Goal: Task Accomplishment & Management: Complete application form

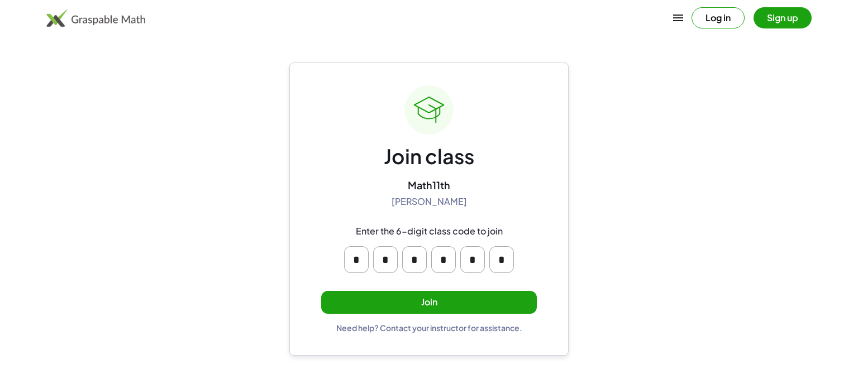
click at [361, 307] on button "Join" at bounding box center [429, 302] width 216 height 23
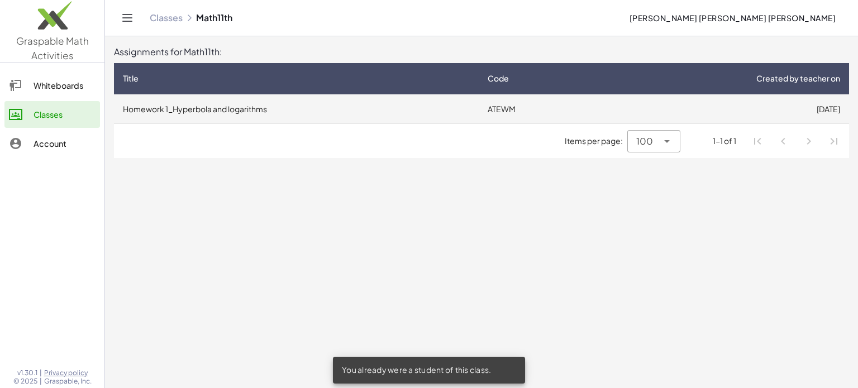
click at [412, 113] on td "Homework 1_Hyperbola and logarithms" at bounding box center [296, 108] width 365 height 29
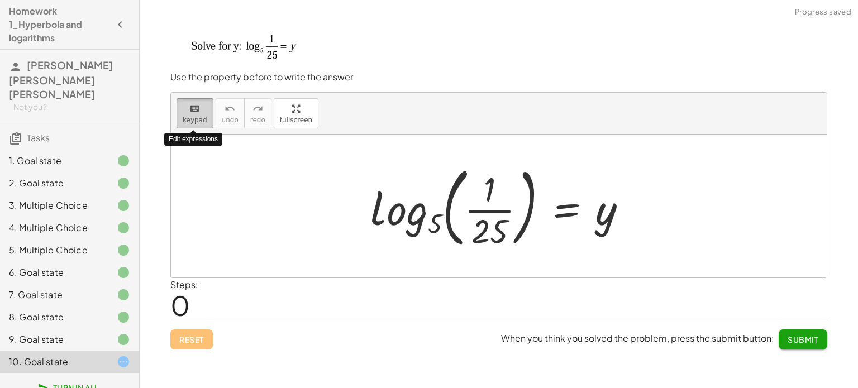
click at [190, 116] on span "keypad" at bounding box center [195, 120] width 25 height 8
click at [607, 216] on div at bounding box center [503, 206] width 277 height 93
click at [199, 117] on span "keypad" at bounding box center [195, 120] width 25 height 8
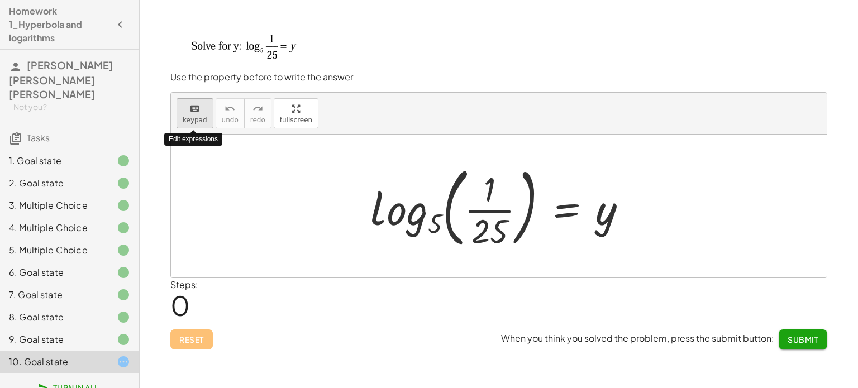
click at [199, 117] on span "keypad" at bounding box center [195, 120] width 25 height 8
click at [605, 219] on div at bounding box center [503, 206] width 277 height 93
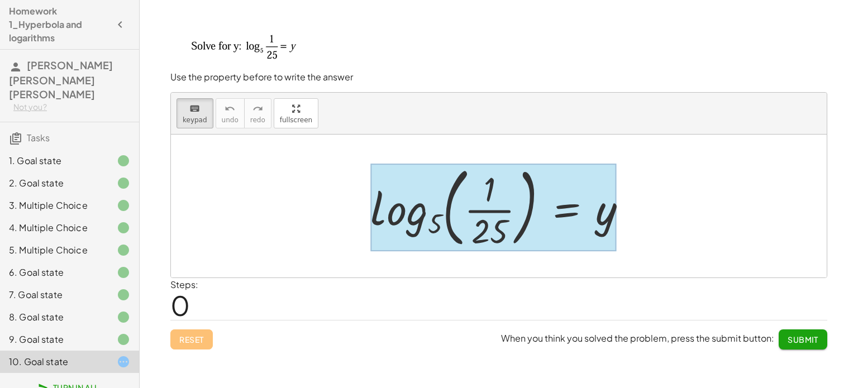
click at [565, 212] on div at bounding box center [493, 207] width 246 height 87
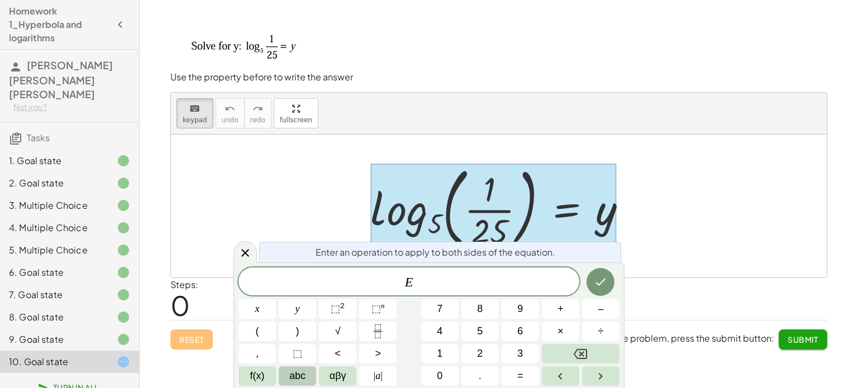
click at [300, 382] on span "abc" at bounding box center [297, 375] width 16 height 15
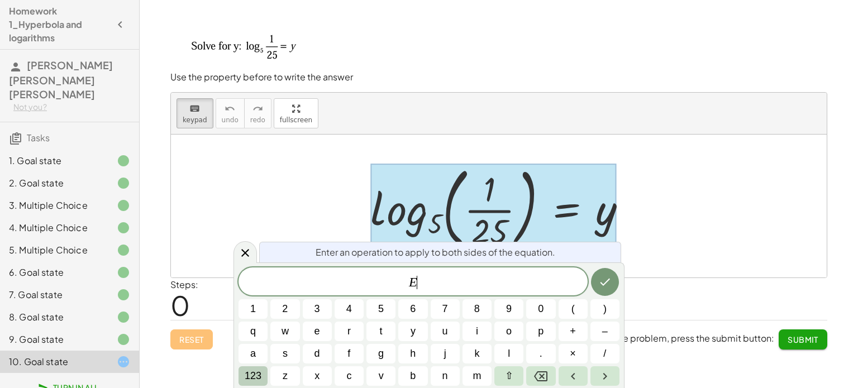
click at [258, 375] on span "123" at bounding box center [253, 375] width 17 height 15
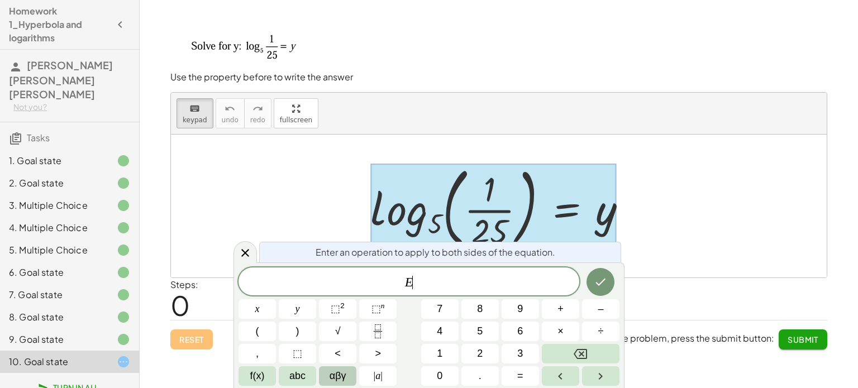
click at [333, 374] on span "αβγ" at bounding box center [337, 375] width 17 height 15
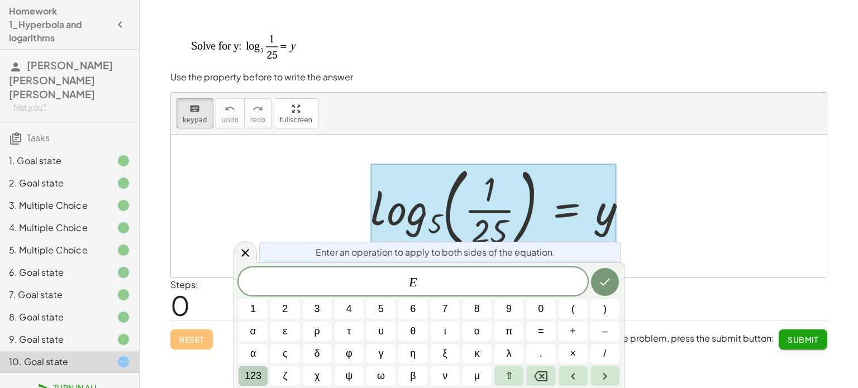
click at [257, 372] on span "123" at bounding box center [253, 375] width 17 height 15
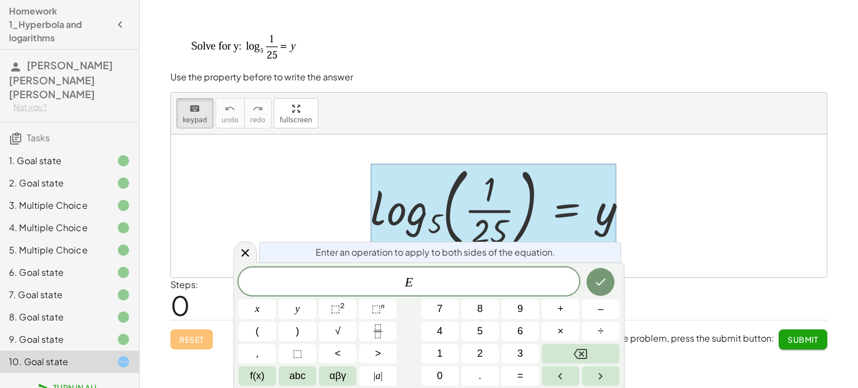
click at [257, 372] on span "f(x)" at bounding box center [257, 375] width 15 height 15
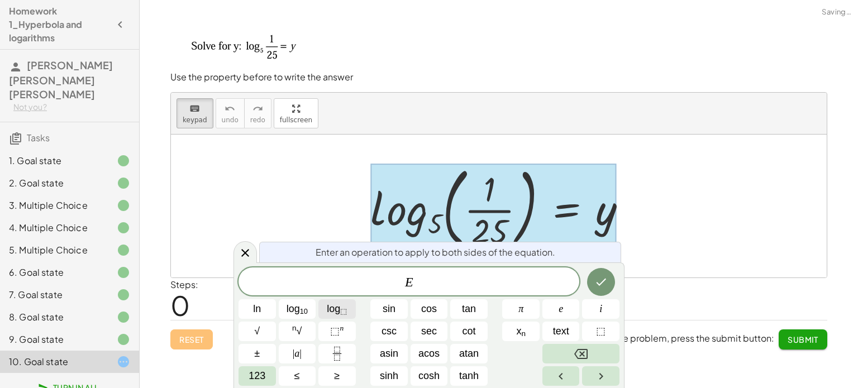
click at [332, 309] on span "log ⬚" at bounding box center [337, 308] width 20 height 15
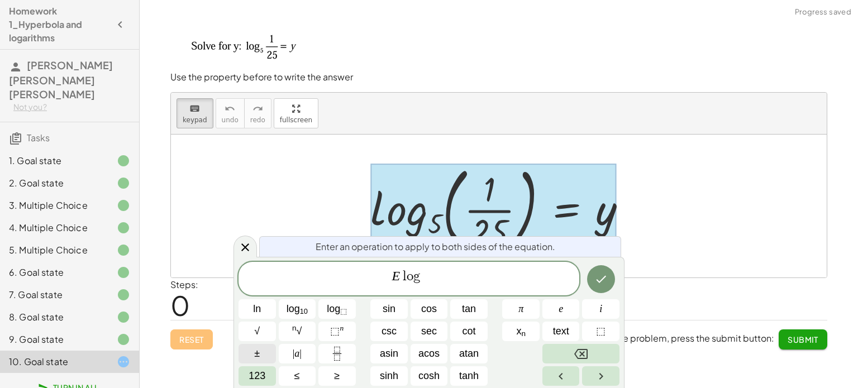
click at [255, 363] on button "±" at bounding box center [256, 354] width 37 height 20
click at [255, 370] on span "123" at bounding box center [256, 375] width 17 height 15
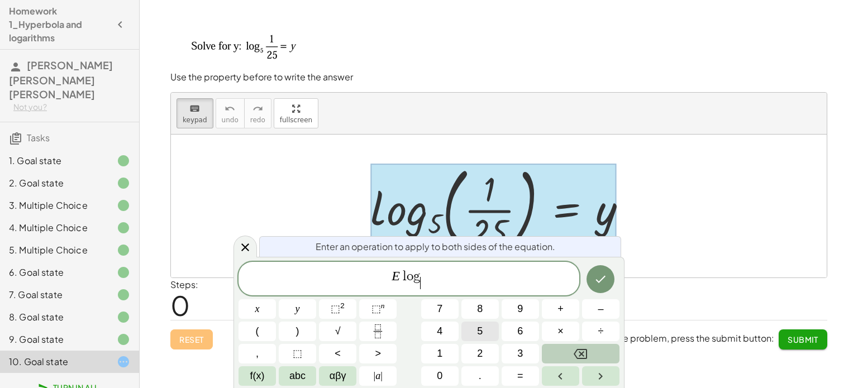
click at [478, 327] on span "5" at bounding box center [480, 331] width 6 height 15
click at [260, 333] on button "(" at bounding box center [256, 332] width 37 height 20
click at [428, 270] on span "E l o g 5 ​ ​" at bounding box center [408, 280] width 341 height 22
click at [430, 267] on div "E l o g 5 ​ ​" at bounding box center [408, 278] width 341 height 33
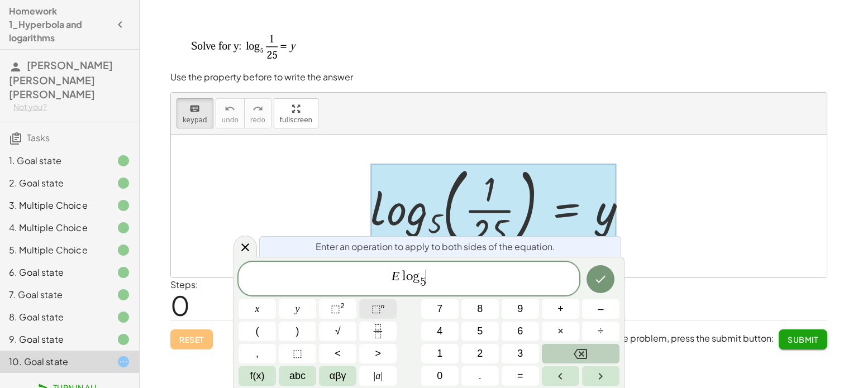
click at [372, 309] on span "⬚" at bounding box center [375, 308] width 9 height 11
click at [380, 331] on icon "Fraction" at bounding box center [378, 331] width 14 height 14
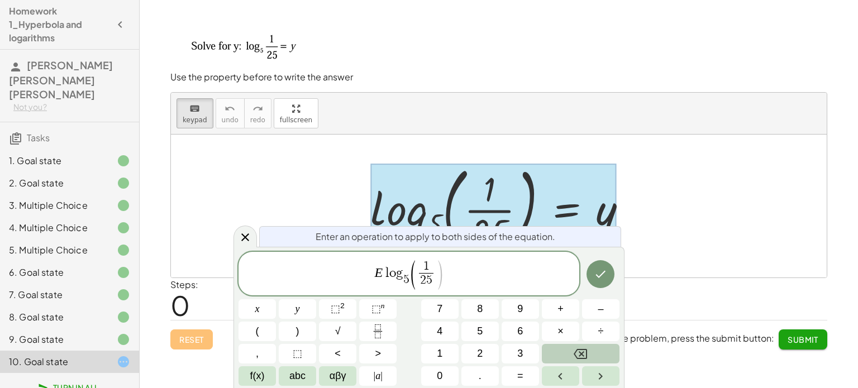
click at [446, 276] on span "E l o g 5 ​ ( 1 2 5 ​ ​ )" at bounding box center [408, 274] width 341 height 32
click at [604, 278] on icon "Done" at bounding box center [599, 273] width 13 height 13
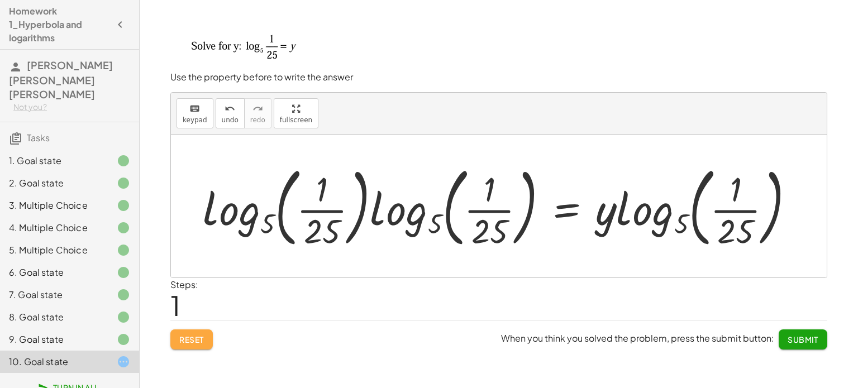
click at [193, 334] on span "Reset" at bounding box center [191, 339] width 25 height 10
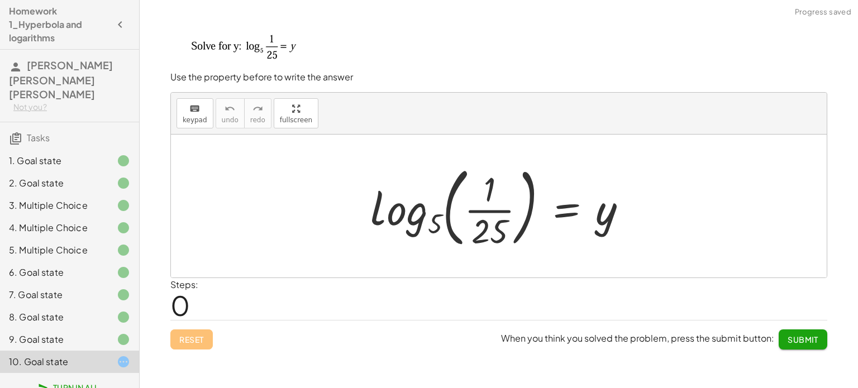
click at [470, 212] on div at bounding box center [503, 206] width 277 height 93
click at [481, 196] on div at bounding box center [503, 206] width 277 height 93
click at [200, 118] on span "keypad" at bounding box center [195, 120] width 25 height 8
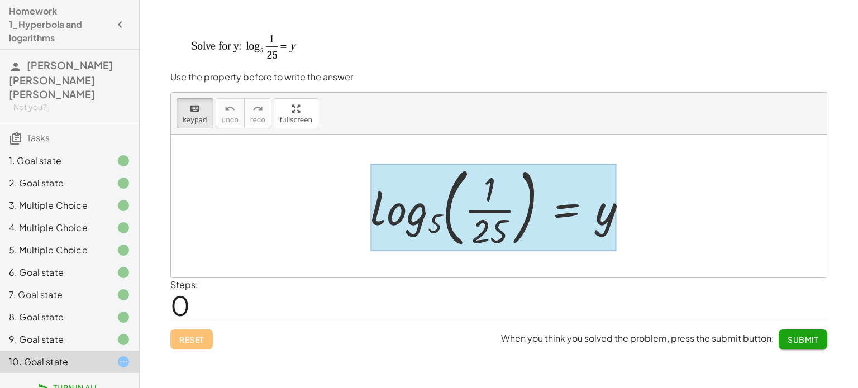
click at [569, 203] on div at bounding box center [493, 207] width 246 height 87
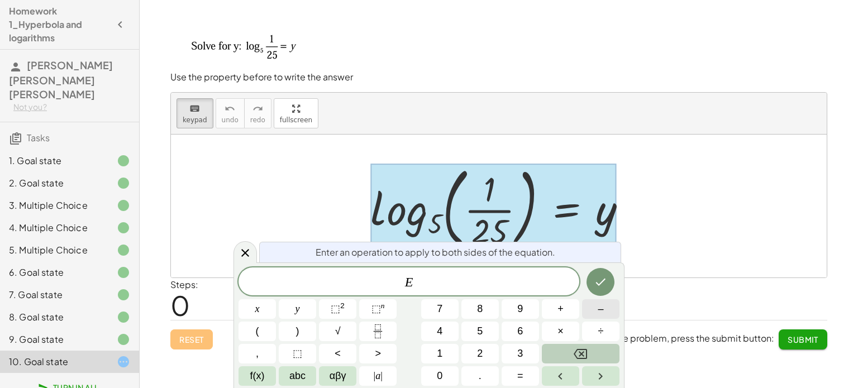
click at [598, 312] on span "–" at bounding box center [600, 308] width 6 height 15
click at [474, 349] on button "2" at bounding box center [479, 354] width 37 height 20
click at [612, 275] on button "Done" at bounding box center [600, 282] width 28 height 28
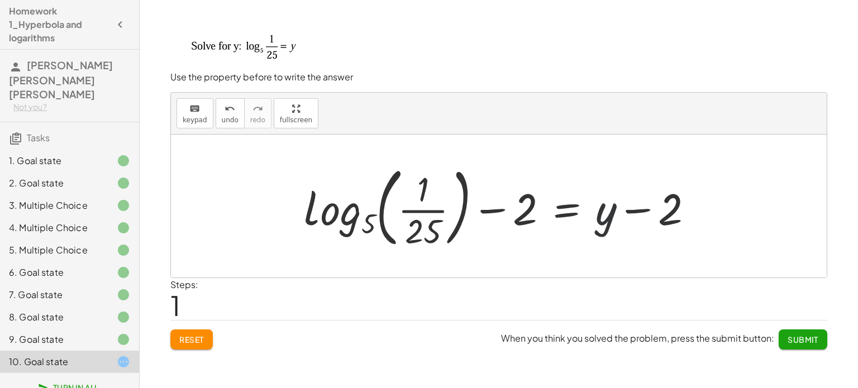
click at [609, 217] on div at bounding box center [502, 206] width 409 height 93
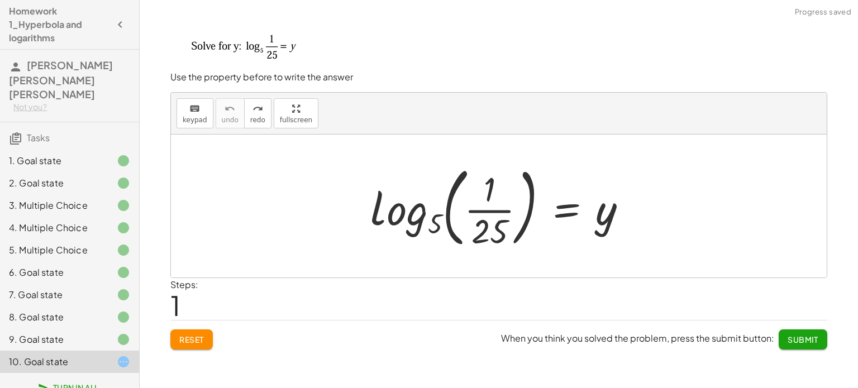
click at [509, 205] on div at bounding box center [503, 206] width 277 height 93
click at [197, 117] on span "keypad" at bounding box center [195, 120] width 25 height 8
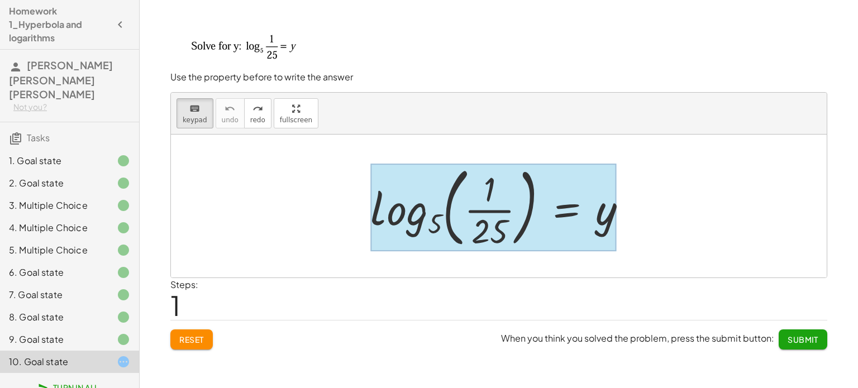
click at [586, 210] on div at bounding box center [493, 207] width 246 height 87
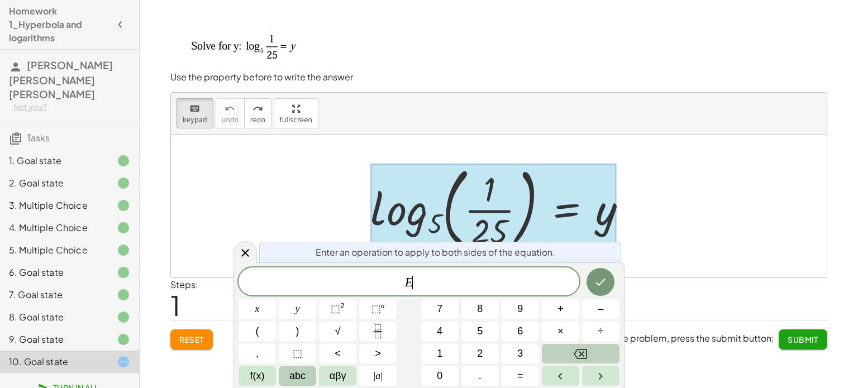
click at [307, 371] on button "abc" at bounding box center [297, 376] width 37 height 20
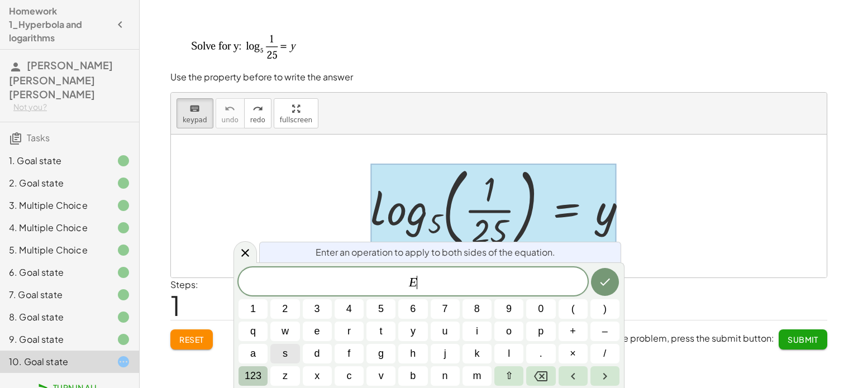
click at [248, 371] on span "123" at bounding box center [253, 375] width 17 height 15
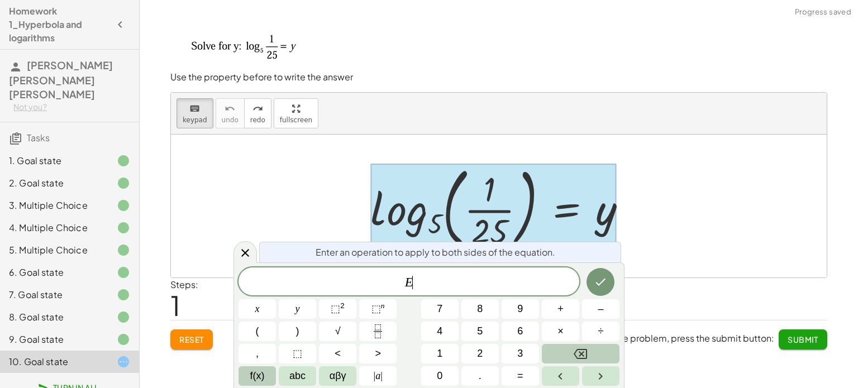
click at [268, 373] on button "f(x)" at bounding box center [256, 376] width 37 height 20
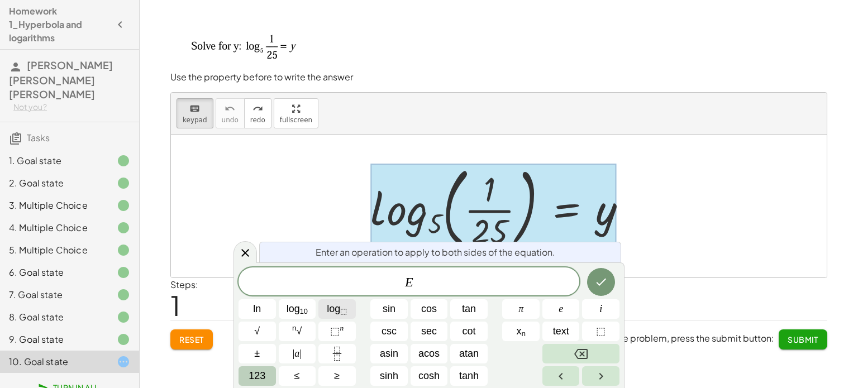
click at [333, 312] on span "log ⬚" at bounding box center [337, 308] width 20 height 15
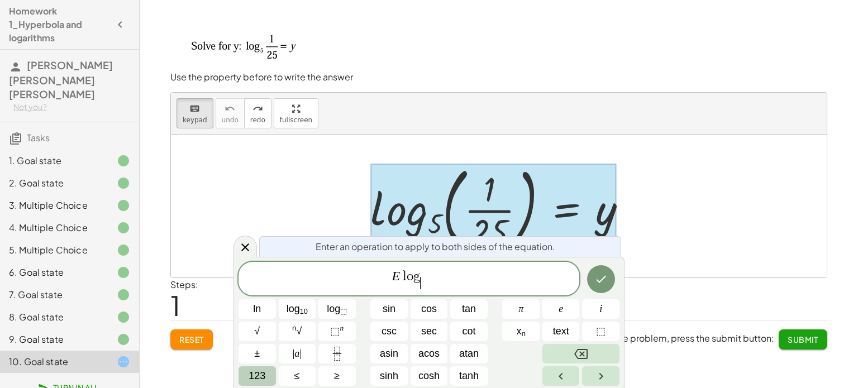
click at [258, 373] on span "123" at bounding box center [256, 375] width 17 height 15
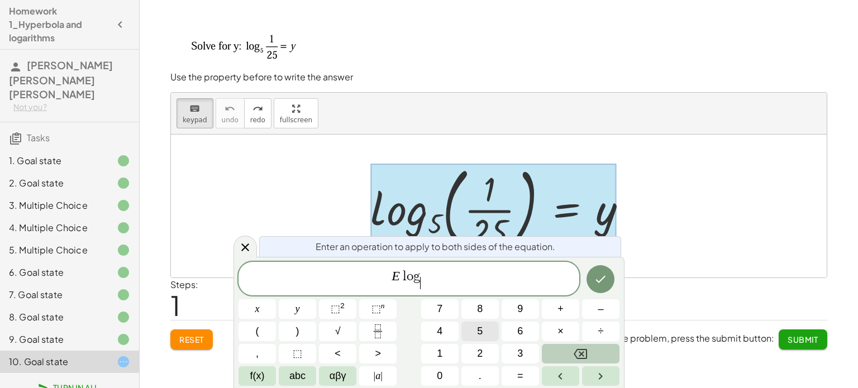
click at [477, 325] on span "5" at bounding box center [480, 331] width 6 height 15
click at [261, 329] on button "(" at bounding box center [256, 332] width 37 height 20
click at [285, 325] on button ")" at bounding box center [297, 332] width 37 height 20
click at [424, 275] on span "​" at bounding box center [426, 276] width 6 height 13
click at [443, 349] on button "1" at bounding box center [439, 354] width 37 height 20
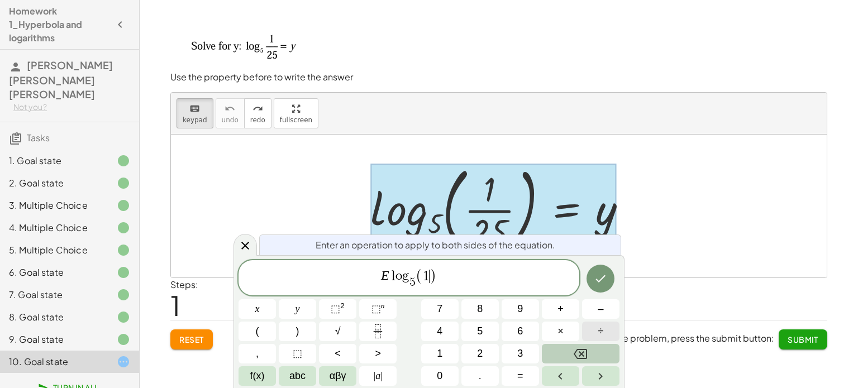
click at [605, 334] on button "÷" at bounding box center [600, 332] width 37 height 20
click at [373, 324] on icon "Fraction" at bounding box center [378, 331] width 14 height 14
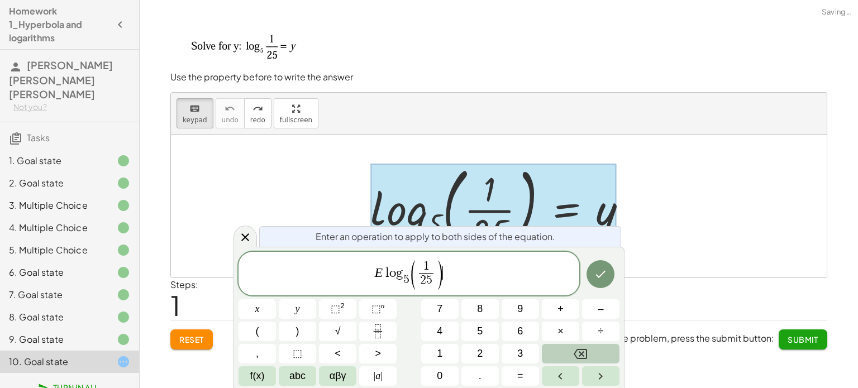
click at [446, 276] on span "E l o g 5 ​ ( 1 2 5 ​ ) ​" at bounding box center [408, 274] width 341 height 32
click at [370, 274] on var "E" at bounding box center [370, 272] width 8 height 15
drag, startPoint x: 372, startPoint y: 272, endPoint x: 362, endPoint y: 272, distance: 10.6
drag, startPoint x: 371, startPoint y: 272, endPoint x: 454, endPoint y: 278, distance: 83.4
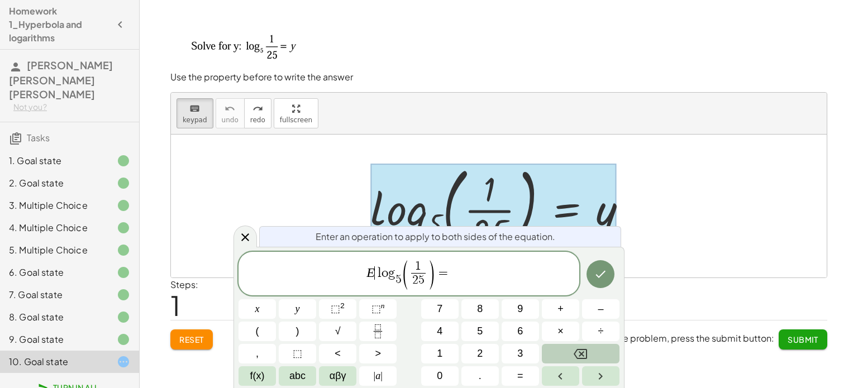
click at [454, 278] on span "E ​ l o g 5 ​ ( 1 2 5 ​ ) =" at bounding box center [408, 274] width 341 height 32
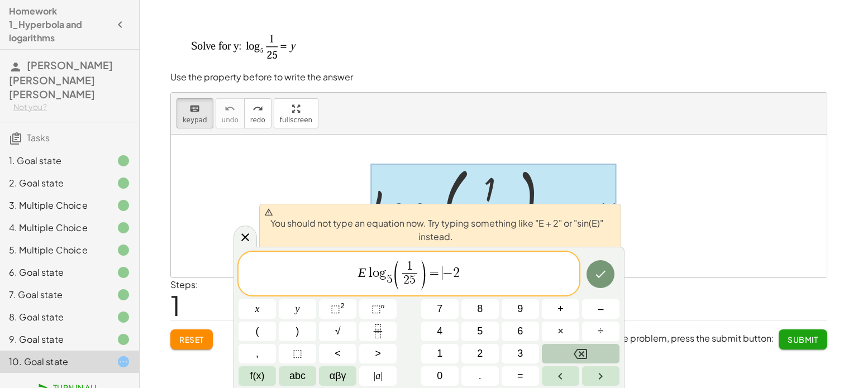
click at [444, 269] on span "−" at bounding box center [447, 272] width 11 height 13
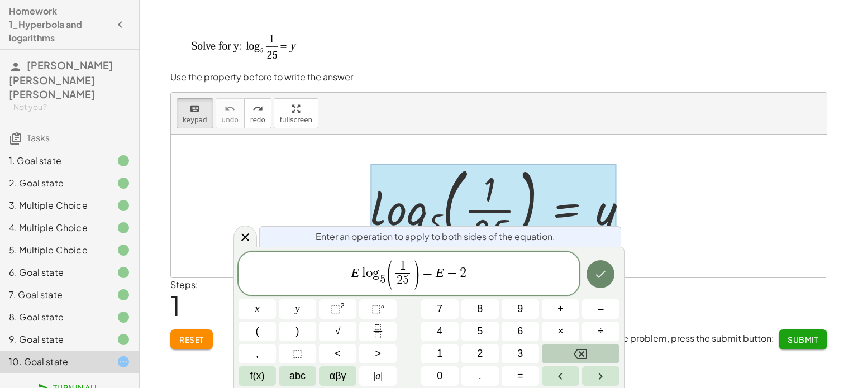
click at [601, 274] on icon "Done" at bounding box center [601, 273] width 10 height 7
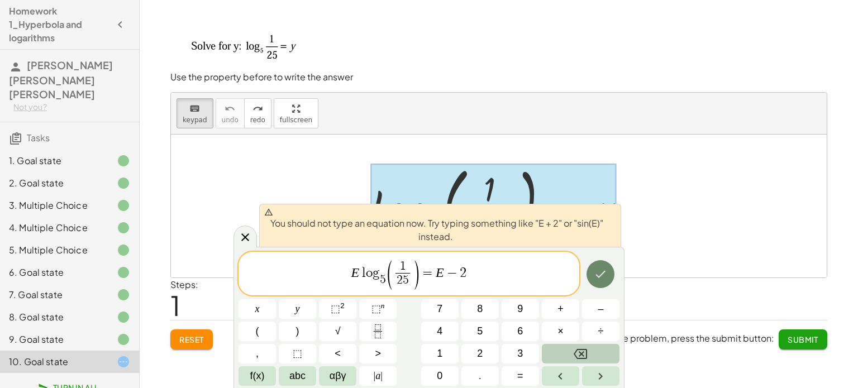
click at [601, 274] on icon "Done" at bounding box center [601, 273] width 10 height 7
click at [458, 272] on span "E l o g 5 ​ ( 1 2 5 ​ ) = E − ​ 2" at bounding box center [408, 274] width 341 height 32
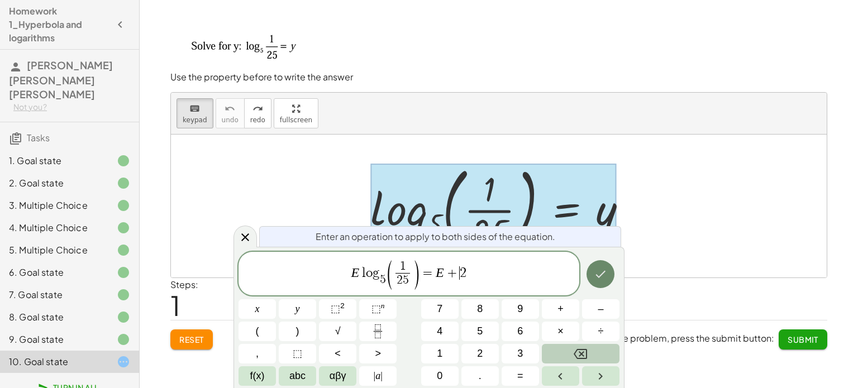
click at [602, 280] on icon "Done" at bounding box center [599, 273] width 13 height 13
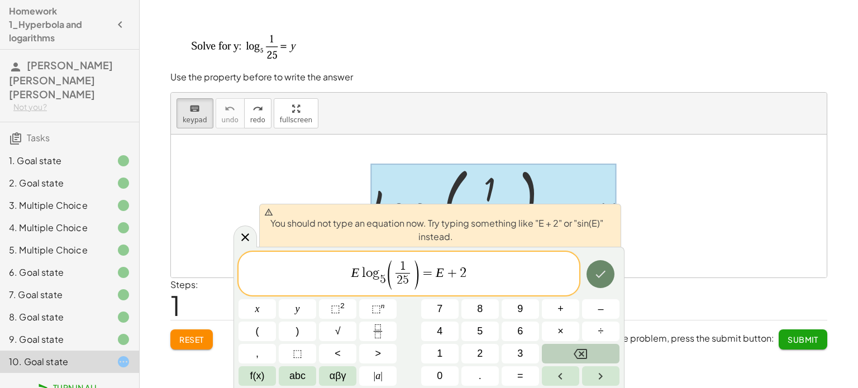
click at [602, 280] on icon "Done" at bounding box center [599, 273] width 13 height 13
click at [361, 272] on var "l" at bounding box center [362, 272] width 7 height 13
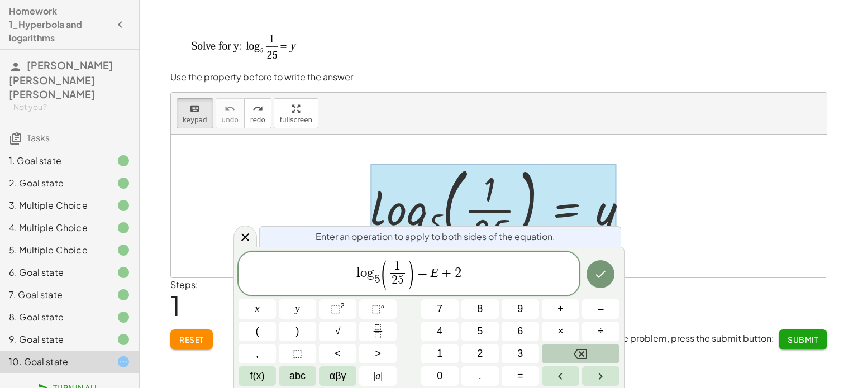
click at [445, 271] on span "+" at bounding box center [446, 272] width 16 height 13
click at [455, 272] on span "2" at bounding box center [457, 272] width 7 height 13
click at [590, 275] on button "Done" at bounding box center [600, 274] width 28 height 28
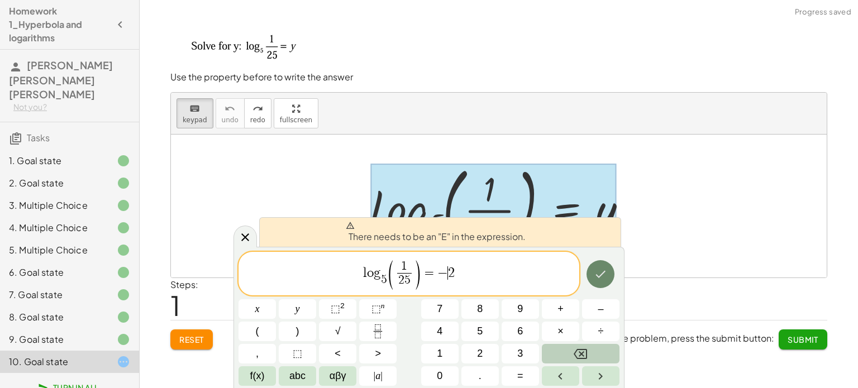
click at [590, 275] on button "Done" at bounding box center [600, 274] width 28 height 28
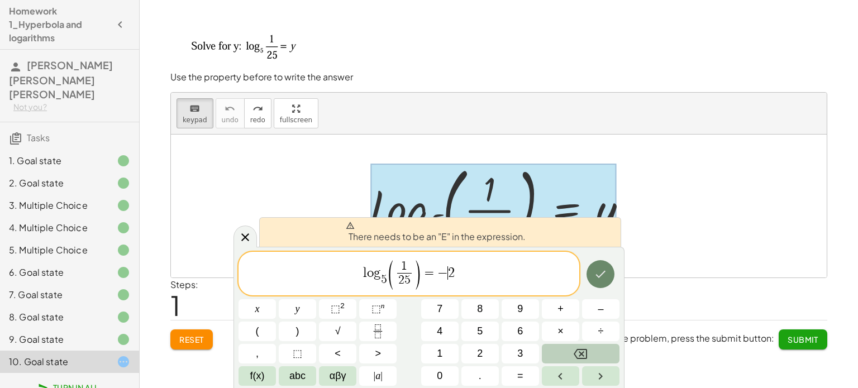
click at [590, 275] on button "Done" at bounding box center [600, 274] width 28 height 28
click at [697, 214] on div at bounding box center [498, 206] width 655 height 143
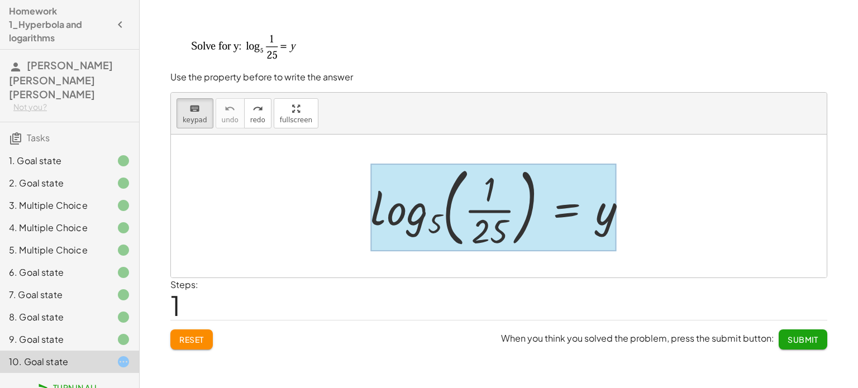
click at [572, 216] on div at bounding box center [493, 207] width 246 height 87
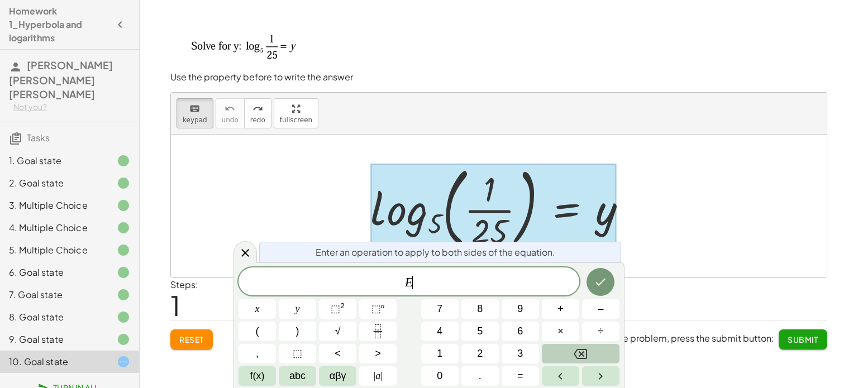
click at [572, 216] on div at bounding box center [493, 207] width 246 height 87
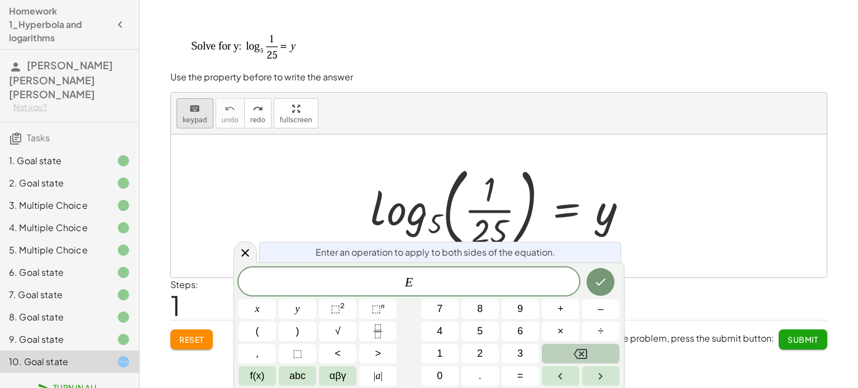
click at [193, 100] on button "keyboard keypad" at bounding box center [194, 113] width 37 height 30
click at [614, 212] on div at bounding box center [503, 206] width 277 height 93
click at [404, 191] on div at bounding box center [503, 206] width 277 height 93
click at [208, 122] on button "keyboard keypad" at bounding box center [194, 113] width 37 height 30
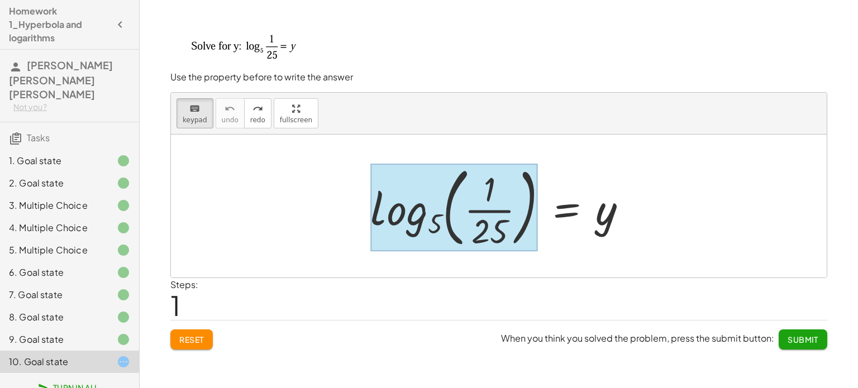
click at [406, 212] on div at bounding box center [453, 207] width 167 height 87
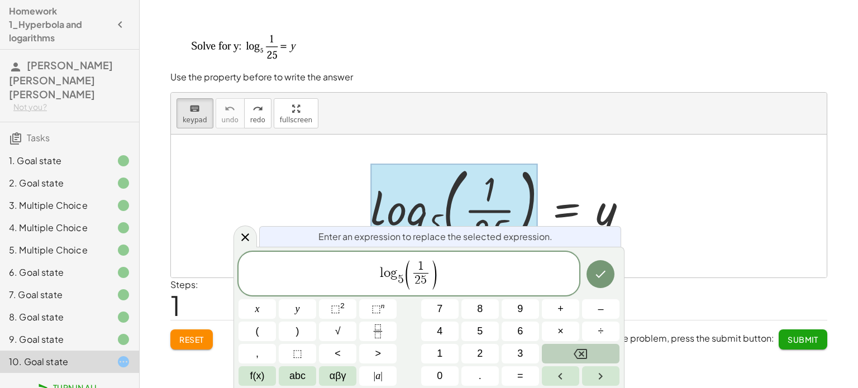
click at [440, 214] on div at bounding box center [453, 207] width 167 height 87
click at [509, 193] on div at bounding box center [453, 207] width 167 height 87
click at [687, 282] on div "Steps: 1" at bounding box center [498, 298] width 657 height 41
click at [661, 238] on div at bounding box center [498, 206] width 655 height 143
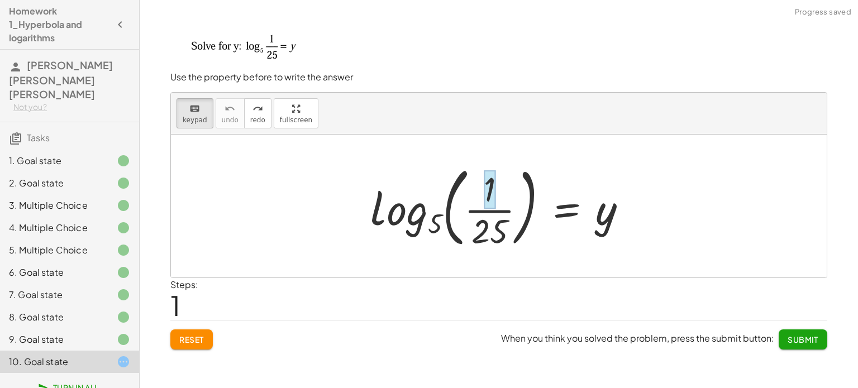
click at [485, 194] on div at bounding box center [489, 189] width 12 height 39
click at [491, 231] on div at bounding box center [489, 231] width 36 height 39
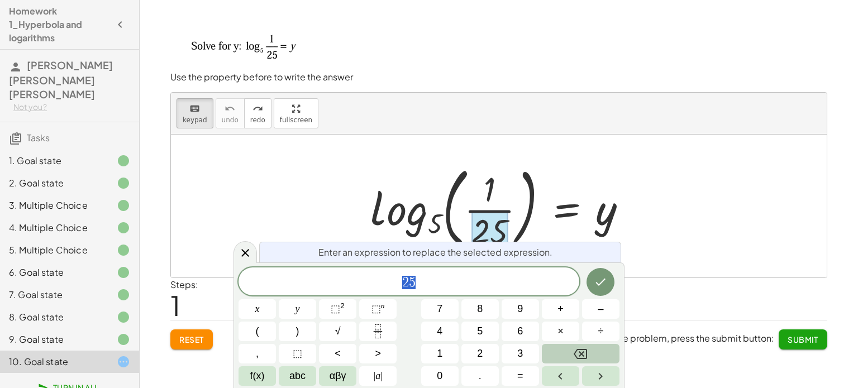
click at [491, 231] on div at bounding box center [489, 231] width 36 height 39
click at [494, 296] on div "2 5 x y ⬚ 2 ⬚ n 7 8 9 + – ( ) √ 4 5 6 × ÷ , ⬚ < > 1 2 3 f(x) abc αβγ | a | 0 . =" at bounding box center [428, 326] width 381 height 118
click at [605, 279] on icon "Done" at bounding box center [601, 282] width 10 height 7
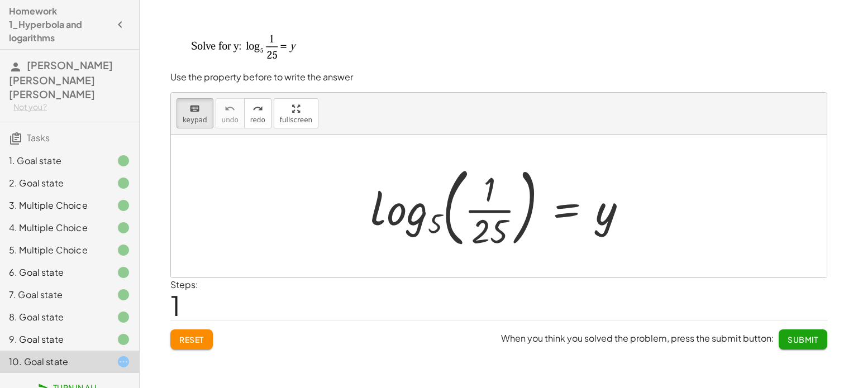
click at [599, 219] on div at bounding box center [503, 206] width 277 height 93
click at [193, 124] on button "keyboard keypad" at bounding box center [194, 113] width 37 height 30
click at [124, 328] on div "9. Goal state" at bounding box center [69, 339] width 139 height 22
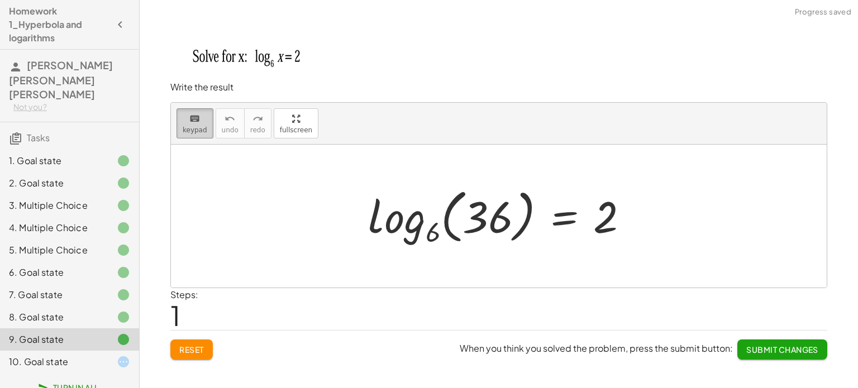
click at [194, 137] on button "keyboard keypad" at bounding box center [194, 123] width 37 height 30
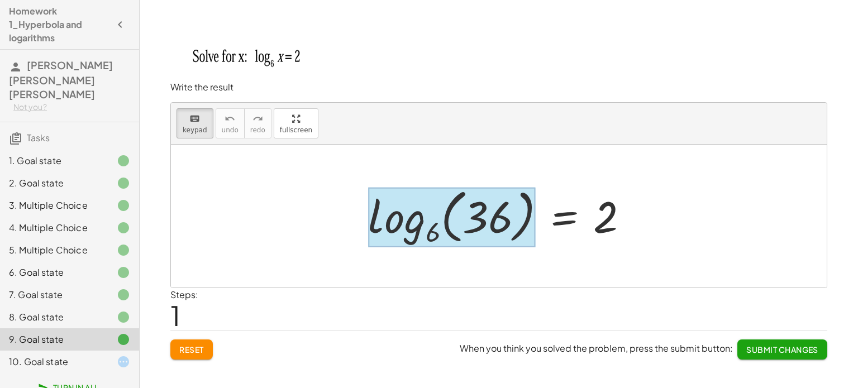
click at [392, 227] on div at bounding box center [451, 217] width 167 height 60
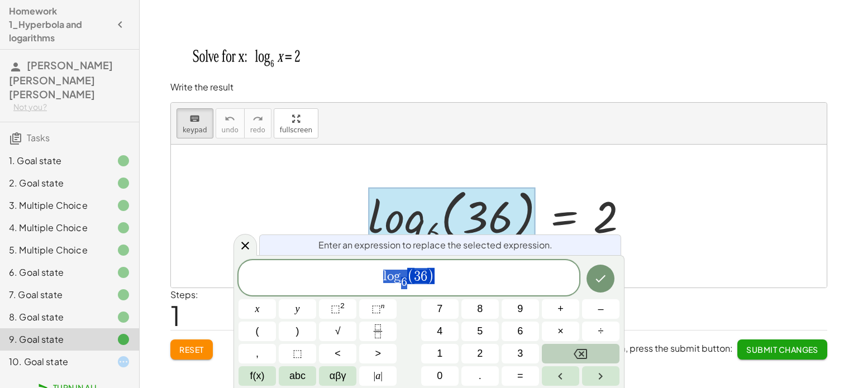
click at [322, 225] on div at bounding box center [498, 216] width 655 height 143
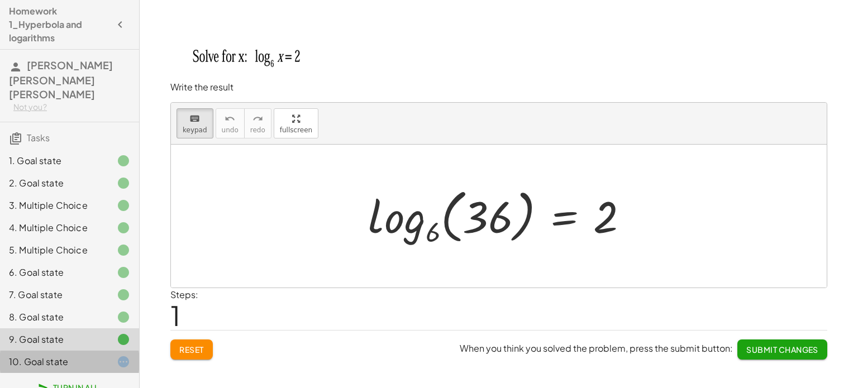
click at [110, 355] on div at bounding box center [114, 361] width 31 height 13
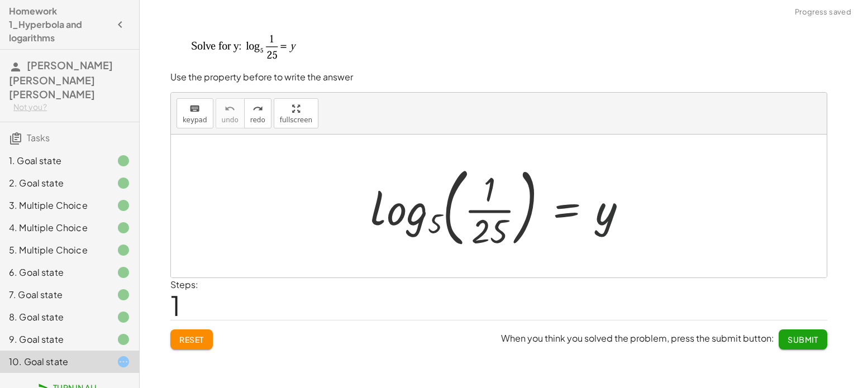
click at [610, 221] on div at bounding box center [503, 206] width 277 height 93
click at [415, 209] on div at bounding box center [503, 206] width 277 height 93
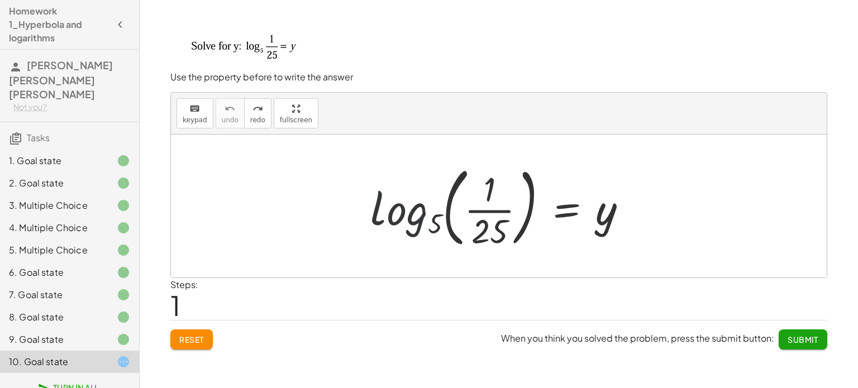
click at [415, 209] on div at bounding box center [503, 206] width 277 height 93
drag, startPoint x: 415, startPoint y: 209, endPoint x: 425, endPoint y: 209, distance: 10.1
click at [425, 209] on div at bounding box center [503, 206] width 277 height 93
click at [601, 219] on div at bounding box center [503, 206] width 277 height 93
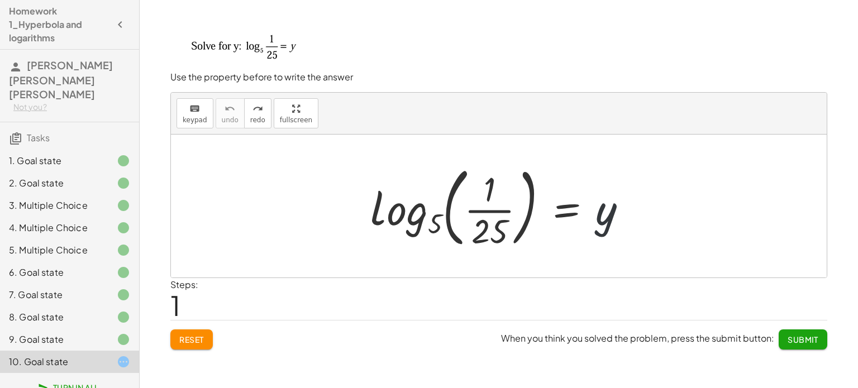
click at [601, 219] on div at bounding box center [503, 206] width 277 height 93
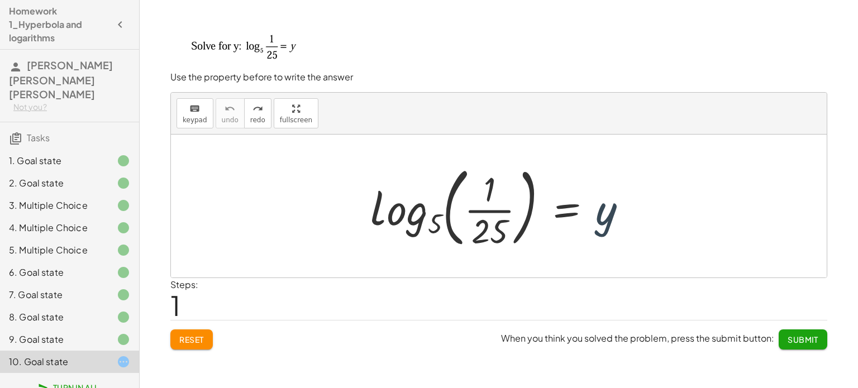
click at [601, 219] on div at bounding box center [503, 206] width 277 height 93
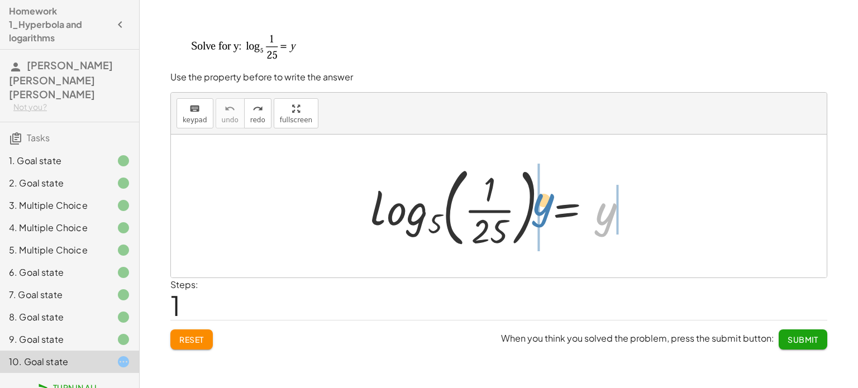
drag, startPoint x: 601, startPoint y: 219, endPoint x: 538, endPoint y: 209, distance: 63.2
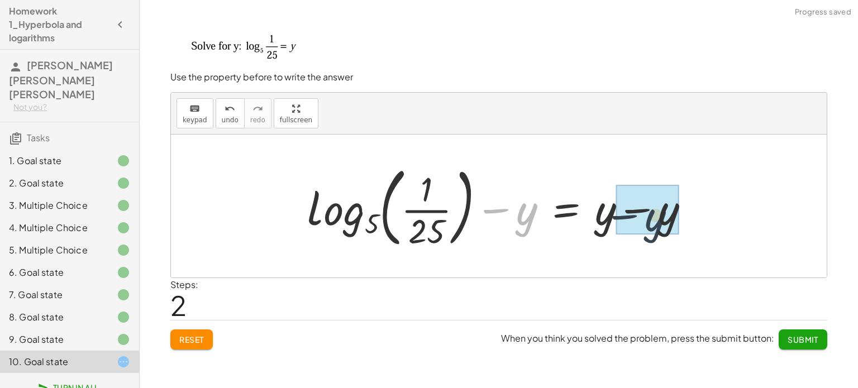
drag, startPoint x: 520, startPoint y: 209, endPoint x: 659, endPoint y: 212, distance: 138.5
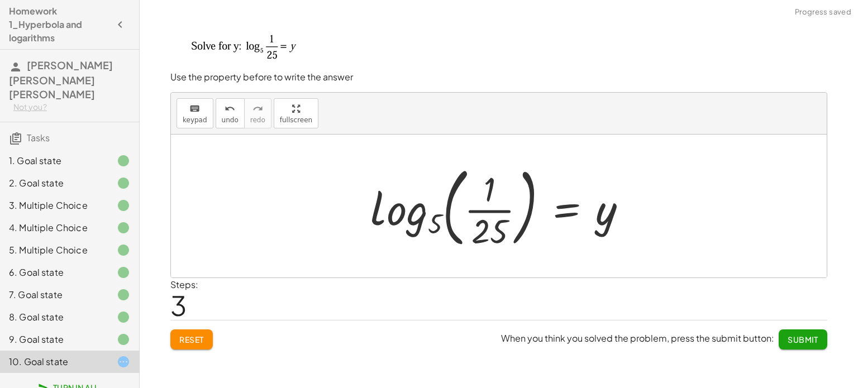
click at [601, 219] on div at bounding box center [503, 206] width 277 height 93
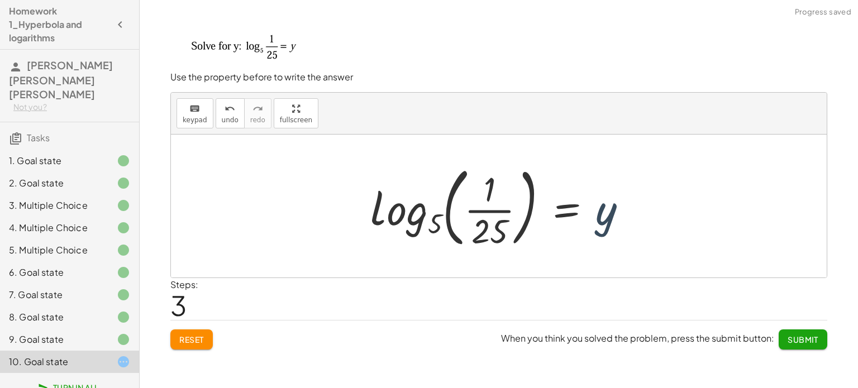
click at [601, 219] on div at bounding box center [503, 206] width 277 height 93
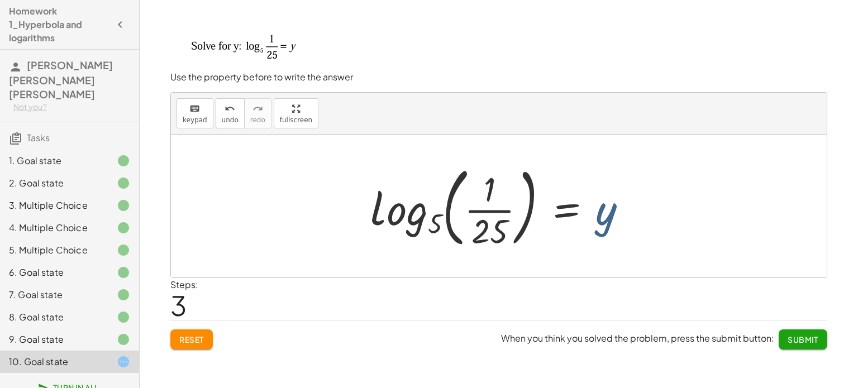
click at [601, 219] on div at bounding box center [503, 206] width 277 height 93
click at [597, 216] on div at bounding box center [503, 206] width 277 height 93
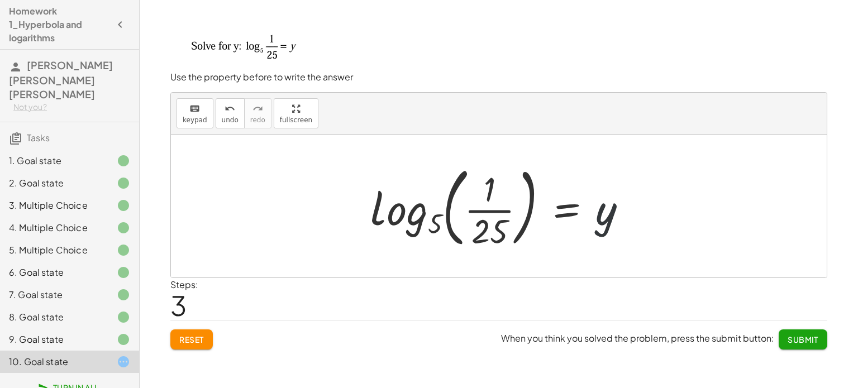
click at [597, 216] on div at bounding box center [503, 206] width 277 height 93
click at [605, 221] on div at bounding box center [503, 206] width 277 height 93
drag, startPoint x: 605, startPoint y: 221, endPoint x: 586, endPoint y: 356, distance: 136.4
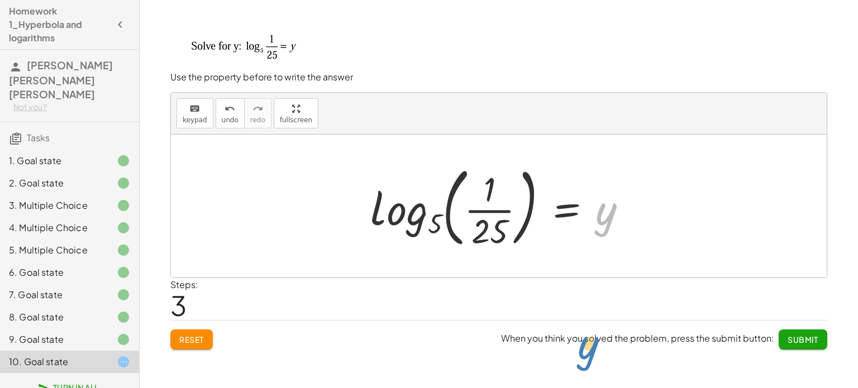
click at [586, 356] on div "Write the equation for this hyperbola keyboard keypad undo undo redo redo fulls…" at bounding box center [499, 194] width 718 height 388
drag, startPoint x: 607, startPoint y: 224, endPoint x: 406, endPoint y: 406, distance: 270.8
click at [406, 387] on html "Homework 1_Hyperbola and logarithms [PERSON_NAME] [PERSON_NAME] [PERSON_NAME] N…" at bounding box center [429, 194] width 858 height 388
click at [601, 228] on div at bounding box center [503, 206] width 277 height 93
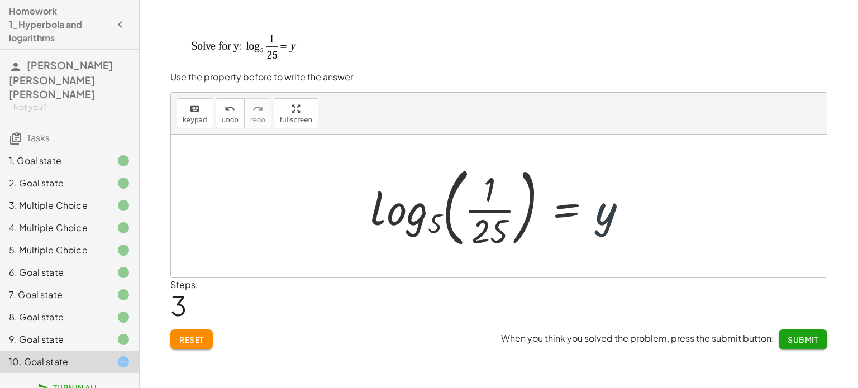
click at [601, 228] on div at bounding box center [503, 206] width 277 height 93
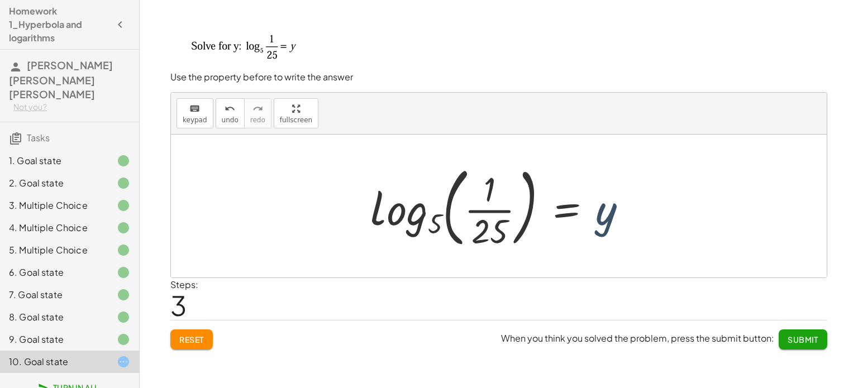
click at [601, 228] on div at bounding box center [503, 206] width 277 height 93
click at [183, 118] on span "keypad" at bounding box center [195, 120] width 25 height 8
click at [605, 215] on div at bounding box center [503, 206] width 277 height 93
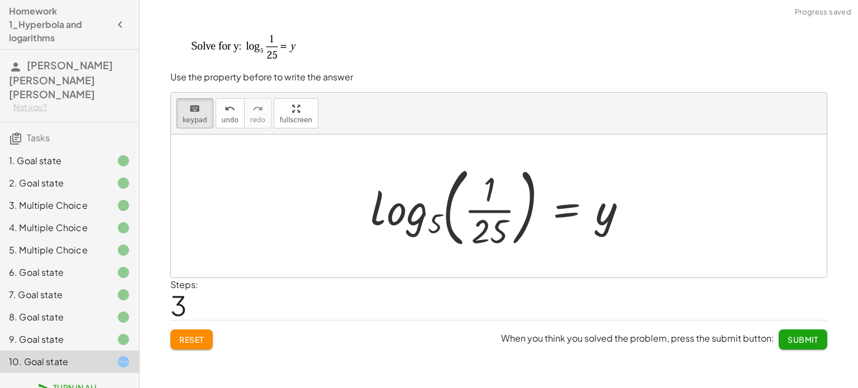
click at [185, 334] on span "Reset" at bounding box center [191, 339] width 25 height 10
click at [195, 123] on span "keypad" at bounding box center [195, 120] width 25 height 8
click at [611, 214] on div at bounding box center [503, 206] width 277 height 93
click at [797, 334] on span "Submit" at bounding box center [802, 339] width 31 height 10
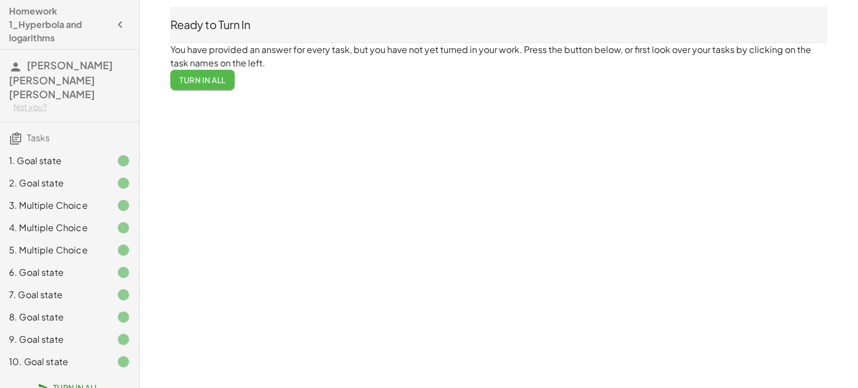
click at [212, 84] on span "Turn In All" at bounding box center [202, 80] width 46 height 10
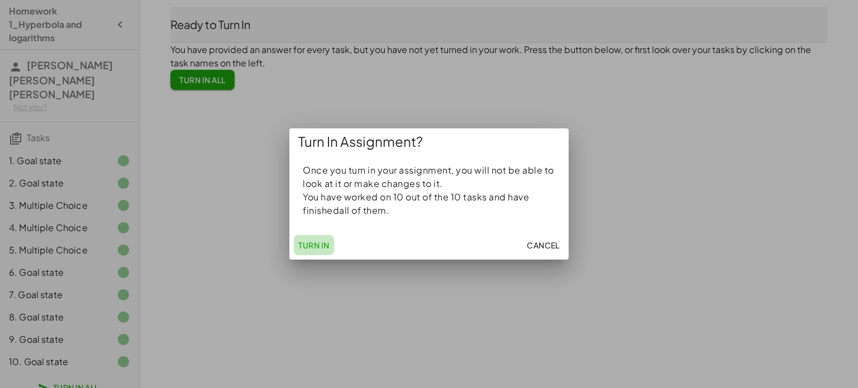
click at [313, 245] on span "Turn In" at bounding box center [313, 245] width 31 height 10
